Goal: Information Seeking & Learning: Learn about a topic

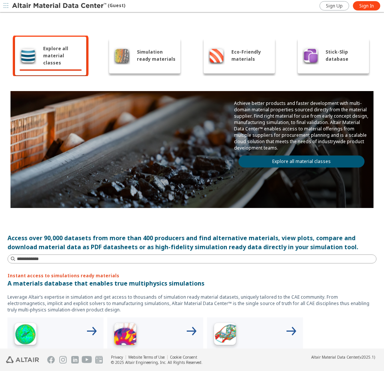
click at [65, 56] on span "Explore all material classes" at bounding box center [62, 55] width 39 height 21
click at [57, 56] on span "Explore all material classes" at bounding box center [62, 55] width 39 height 21
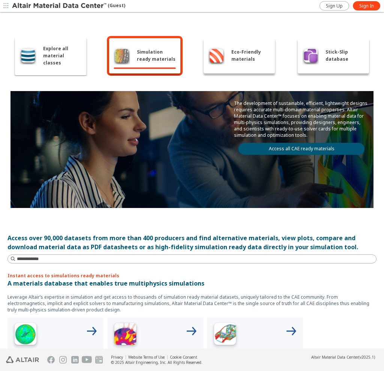
drag, startPoint x: 50, startPoint y: 65, endPoint x: 81, endPoint y: 69, distance: 31.4
click at [50, 63] on div "Explore all material classes" at bounding box center [50, 56] width 71 height 39
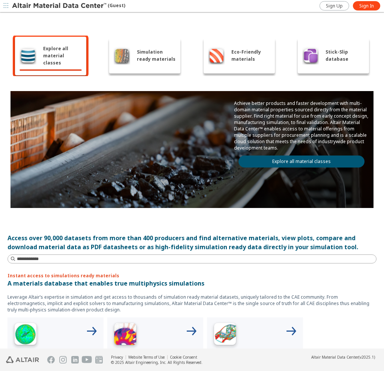
click at [322, 160] on link "Explore all material classes" at bounding box center [302, 162] width 126 height 12
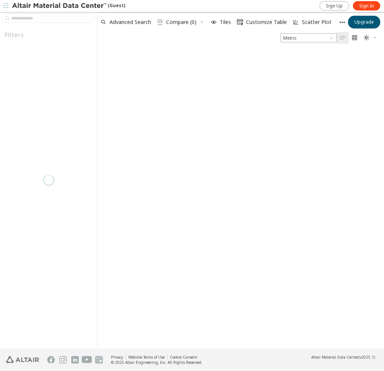
click at [51, 19] on div at bounding box center [48, 180] width 97 height 337
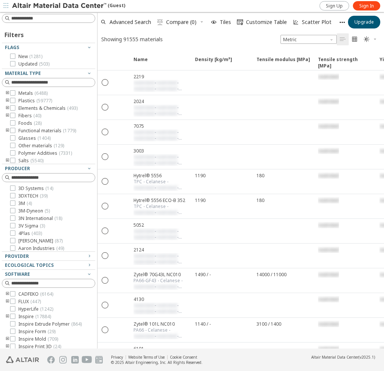
click at [51, 18] on input at bounding box center [53, 19] width 84 height 8
type input "******"
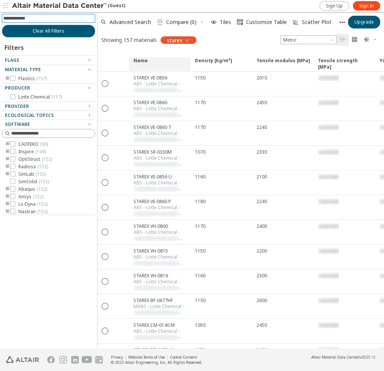
click at [165, 57] on span "Name" at bounding box center [160, 64] width 62 height 14
